Goal: Information Seeking & Learning: Learn about a topic

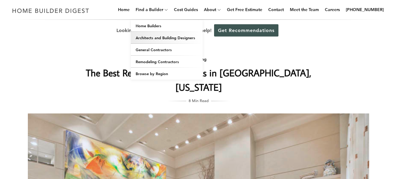
click at [167, 38] on link "Architects and Building Designers" at bounding box center [167, 38] width 72 height 12
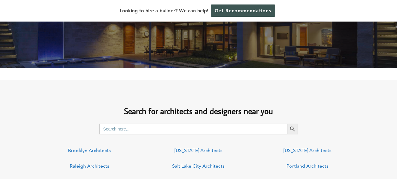
scroll to position [390, 0]
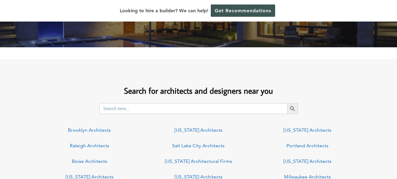
click at [176, 109] on input "Search for:" at bounding box center [194, 108] width 188 height 11
type input "nebraska"
click at [287, 103] on button "Search Button" at bounding box center [292, 108] width 11 height 11
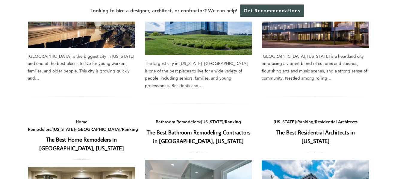
scroll to position [240, 0]
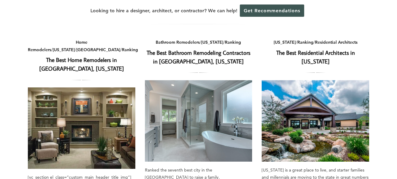
click at [284, 49] on link "The Best Residential Architects in [US_STATE]" at bounding box center [316, 57] width 79 height 16
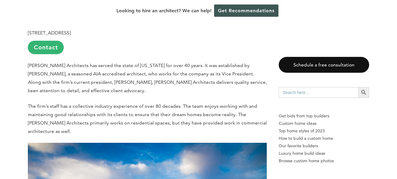
scroll to position [1708, 0]
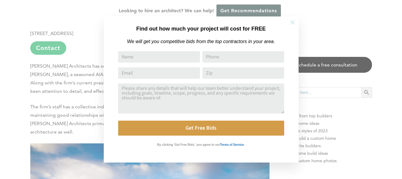
click at [290, 22] on icon at bounding box center [292, 22] width 7 height 7
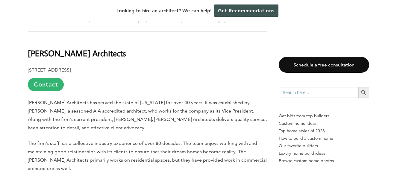
scroll to position [1648, 0]
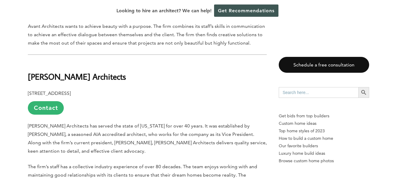
drag, startPoint x: 31, startPoint y: 76, endPoint x: 116, endPoint y: 80, distance: 84.9
click at [116, 80] on h2 "Frasier-Martis Architects" at bounding box center [147, 72] width 239 height 21
copy b "Frasier-Martis Architects"
